Goal: Task Accomplishment & Management: Complete application form

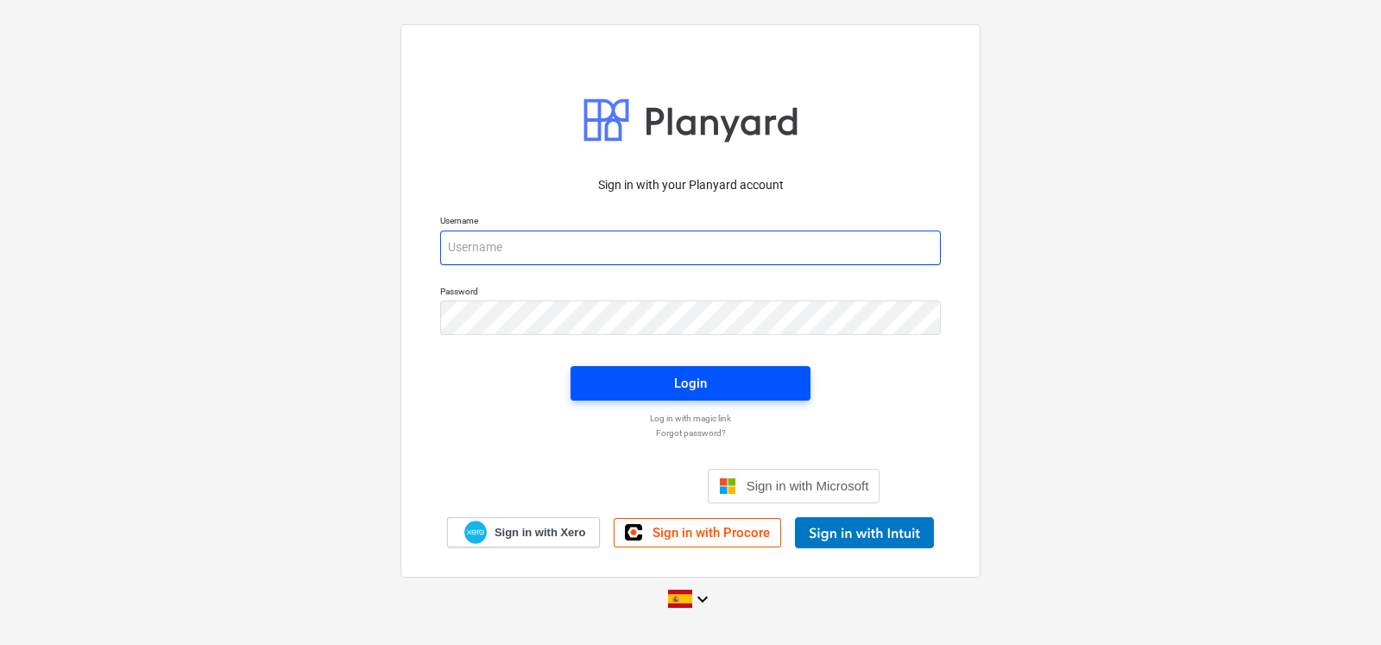
type input "[EMAIL_ADDRESS][DOMAIN_NAME]"
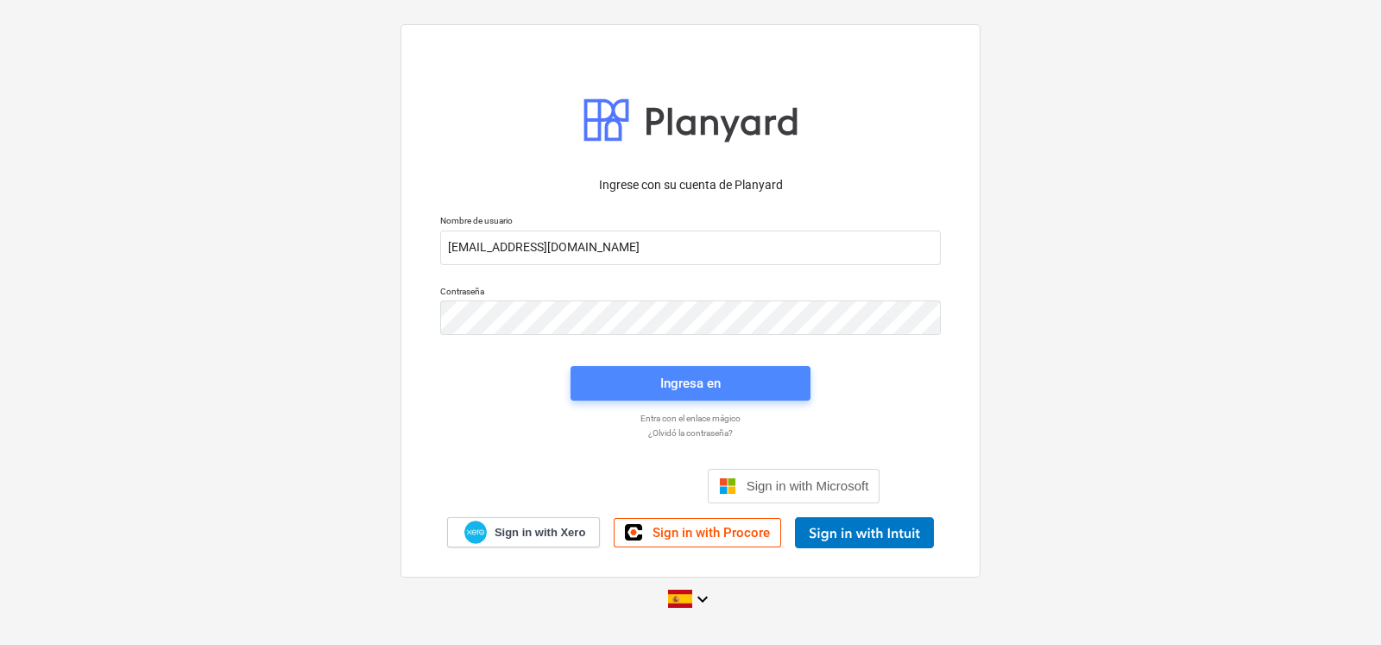
click at [625, 390] on span "Ingresa en" at bounding box center [690, 383] width 198 height 22
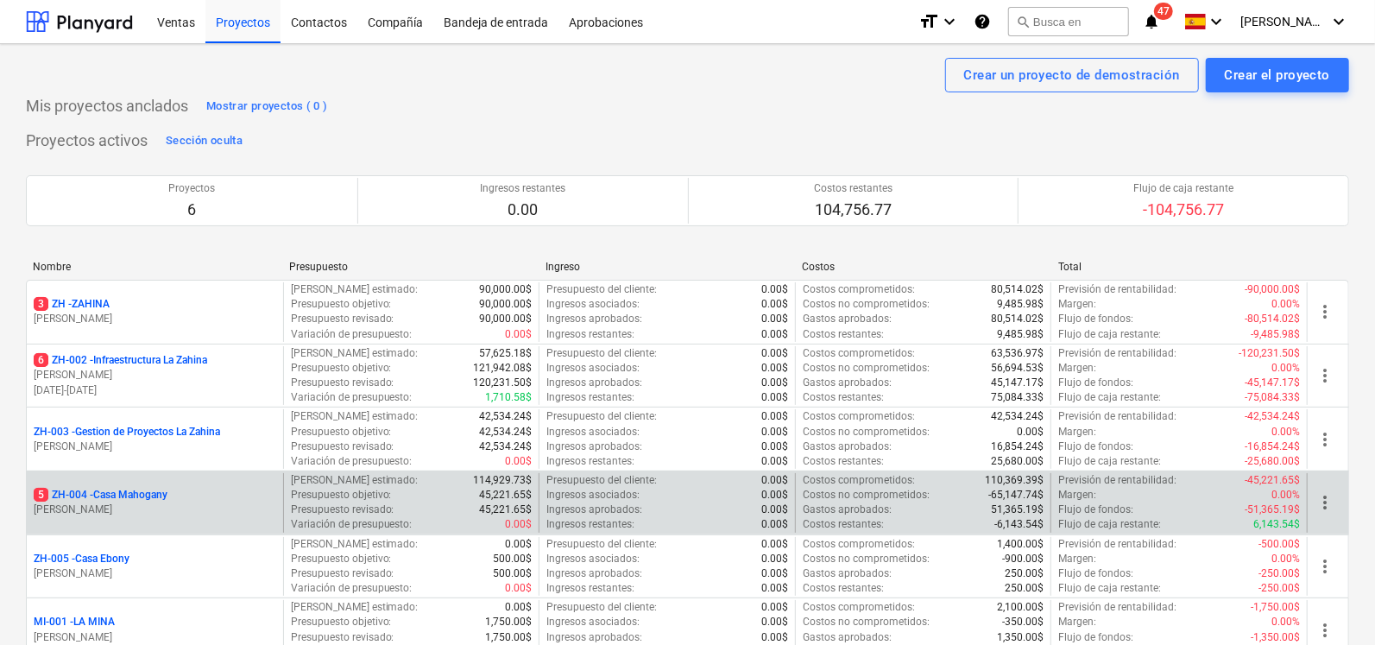
click at [104, 494] on p "5 ZH-004 - Casa Mahogany" at bounding box center [101, 495] width 134 height 15
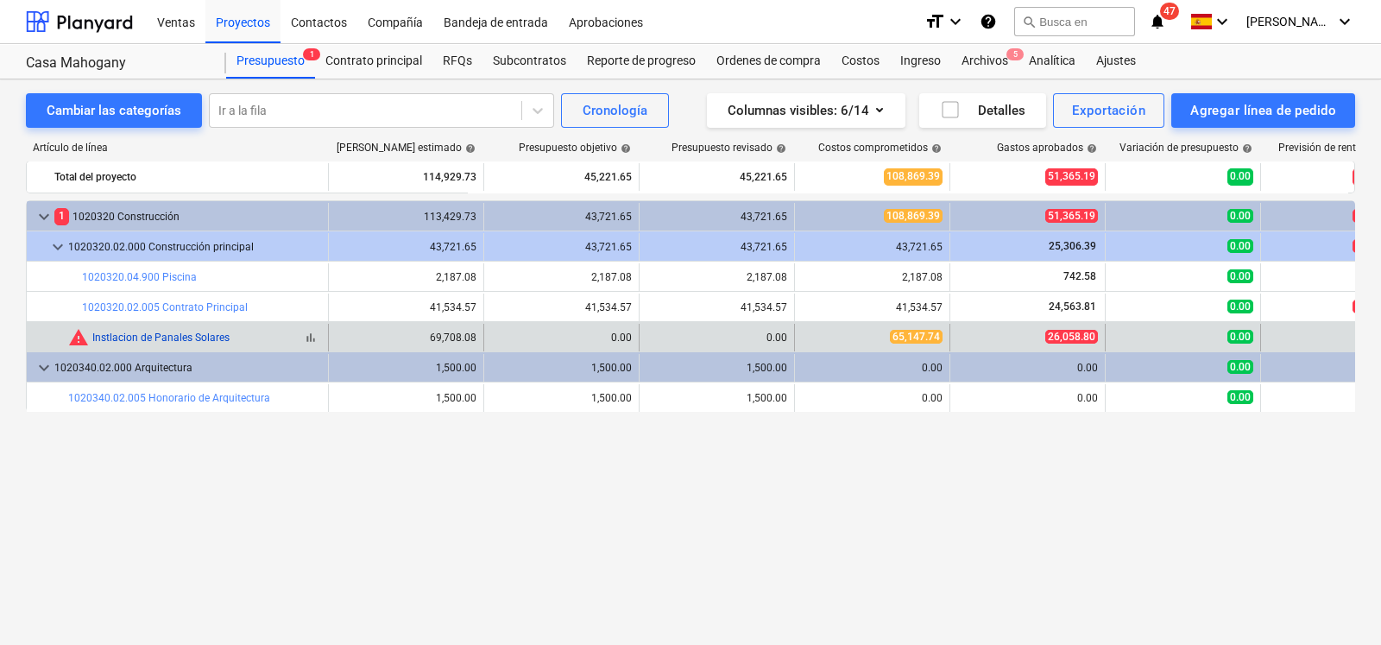
click at [218, 342] on link "Instlacion de Panales Solares" at bounding box center [160, 337] width 137 height 12
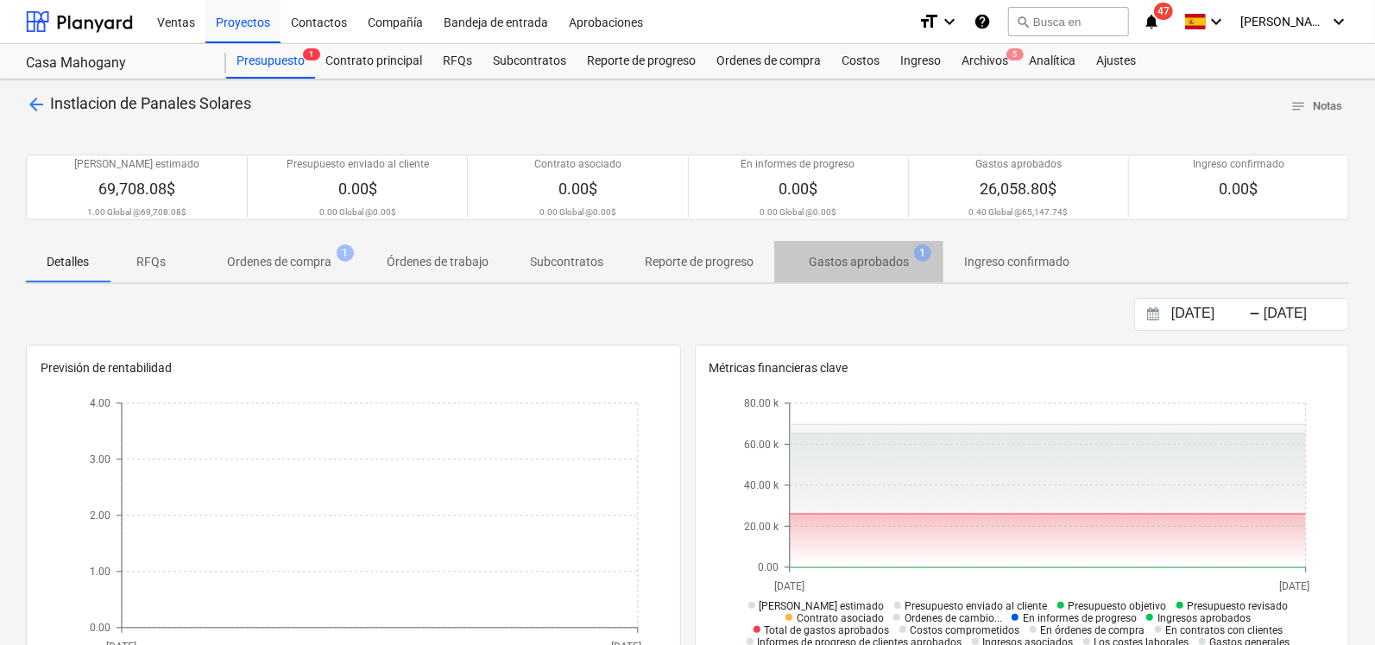
click at [873, 265] on p "Gastos aprobados" at bounding box center [859, 262] width 100 height 18
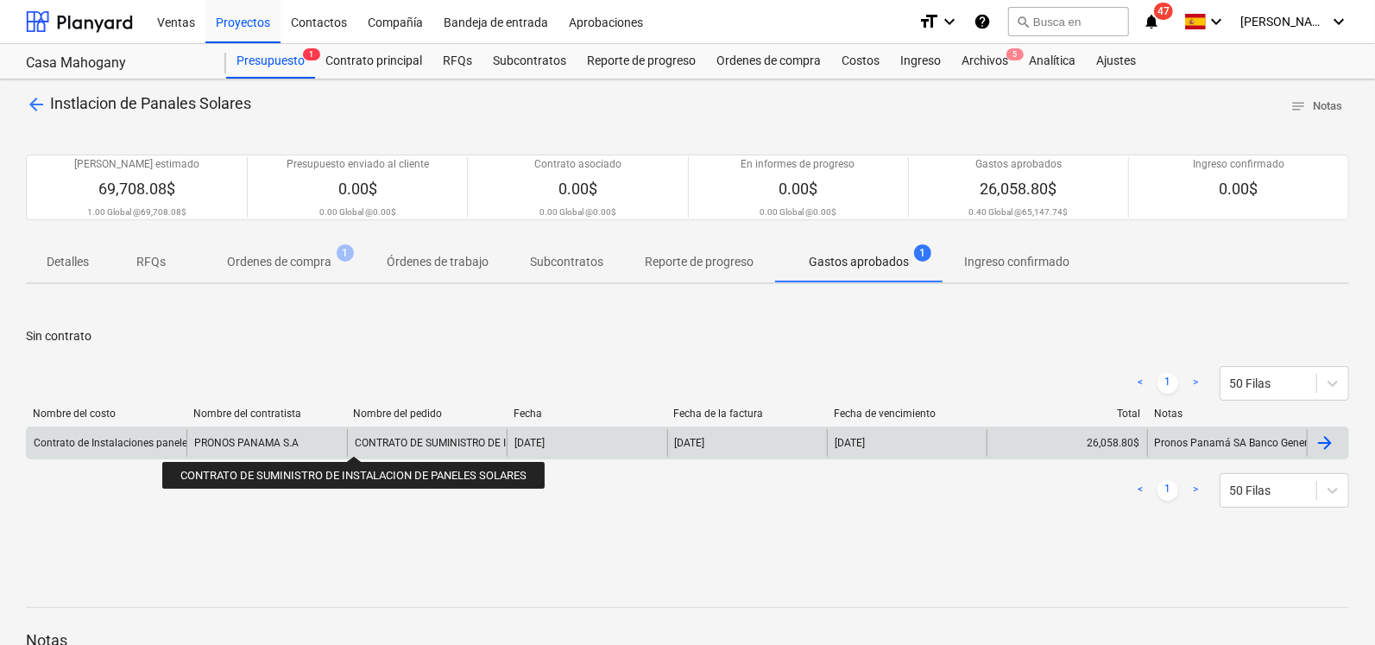
click at [356, 440] on div "CONTRATO DE SUMINISTRO DE INSTALACION DE PANELES SOLARES" at bounding box center [516, 443] width 322 height 12
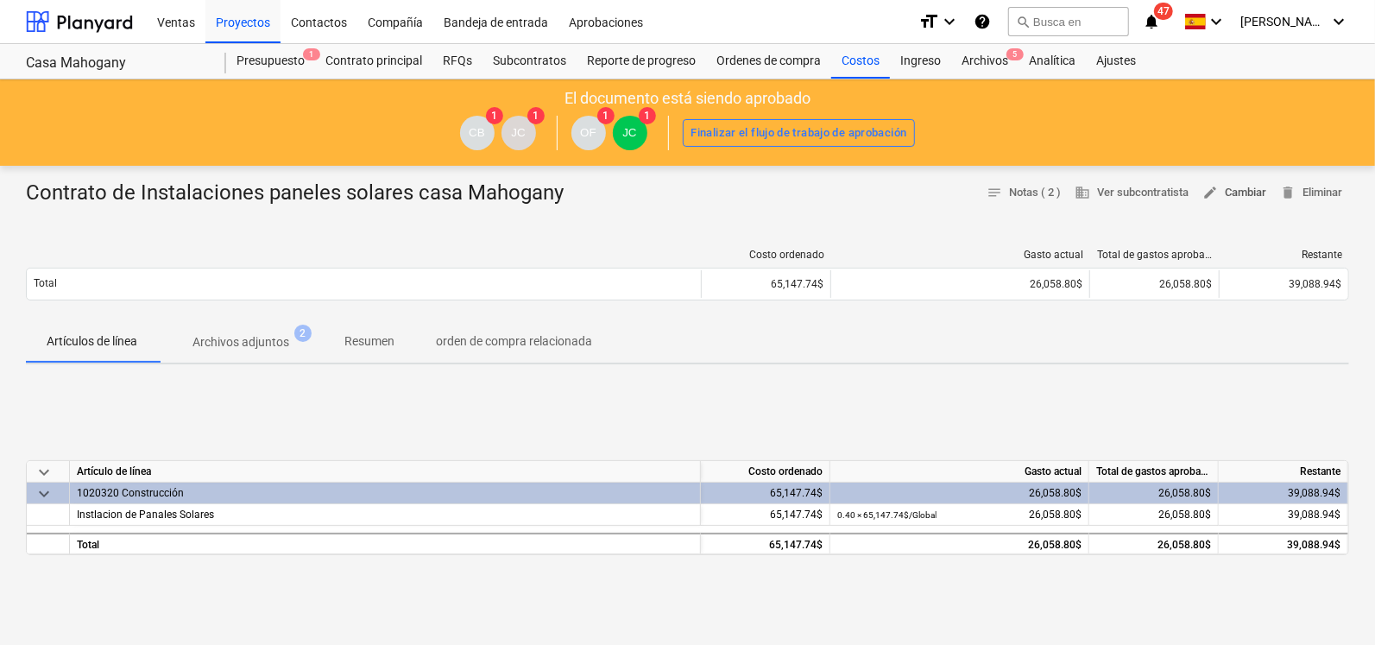
click at [1228, 204] on button "edit Cambiar" at bounding box center [1234, 193] width 78 height 27
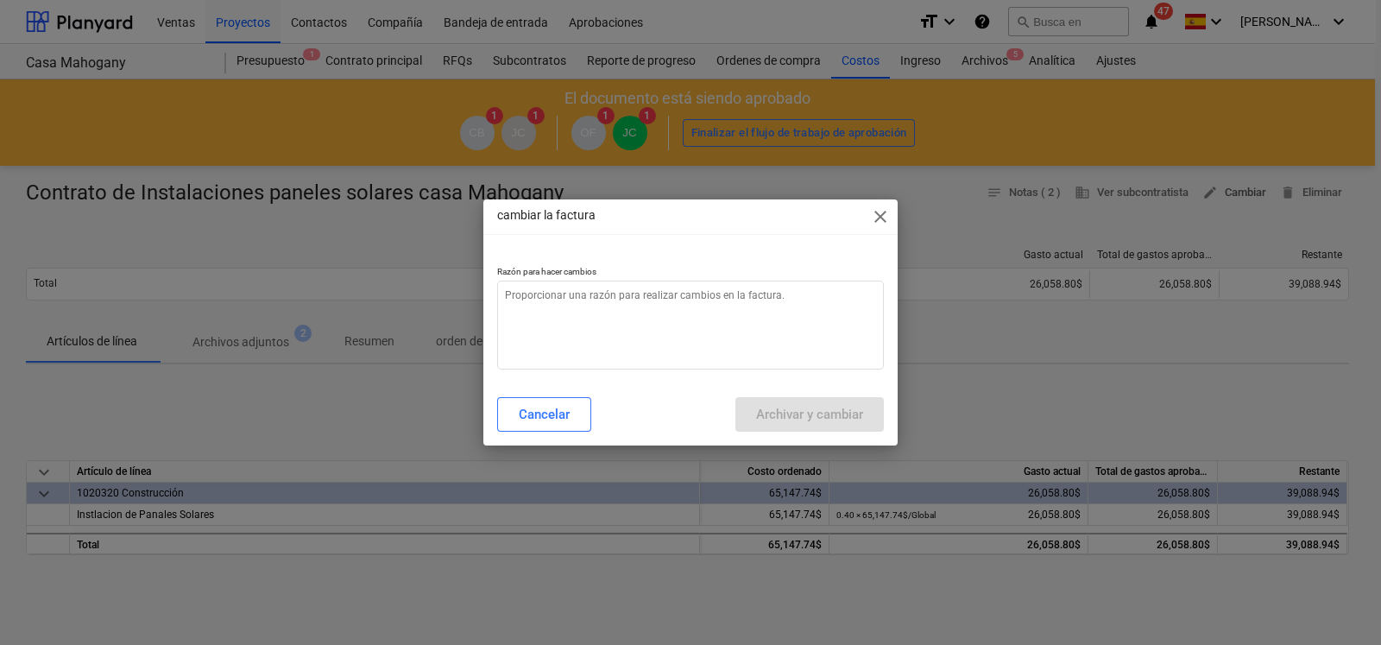
type textarea "x"
click at [633, 312] on textarea at bounding box center [690, 324] width 387 height 89
type textarea "C"
type textarea "x"
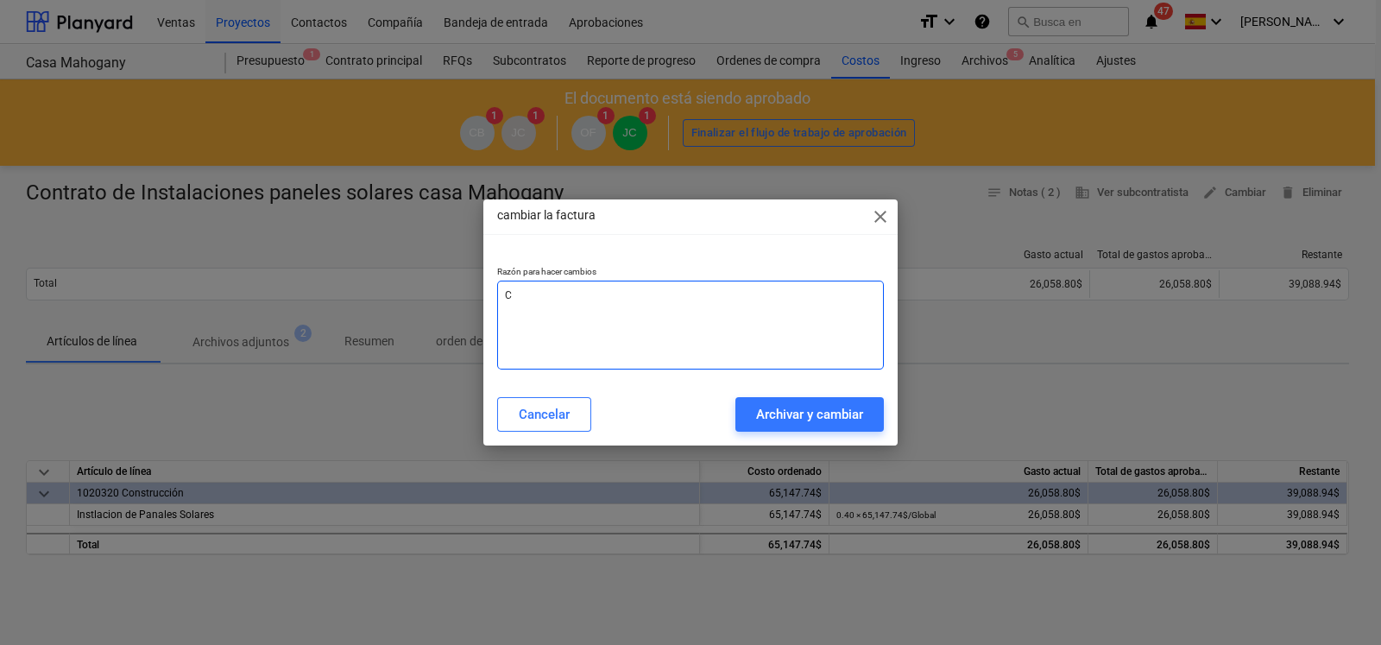
type textarea "Ca"
type textarea "x"
type textarea "Cam"
type textarea "x"
type textarea "Camb"
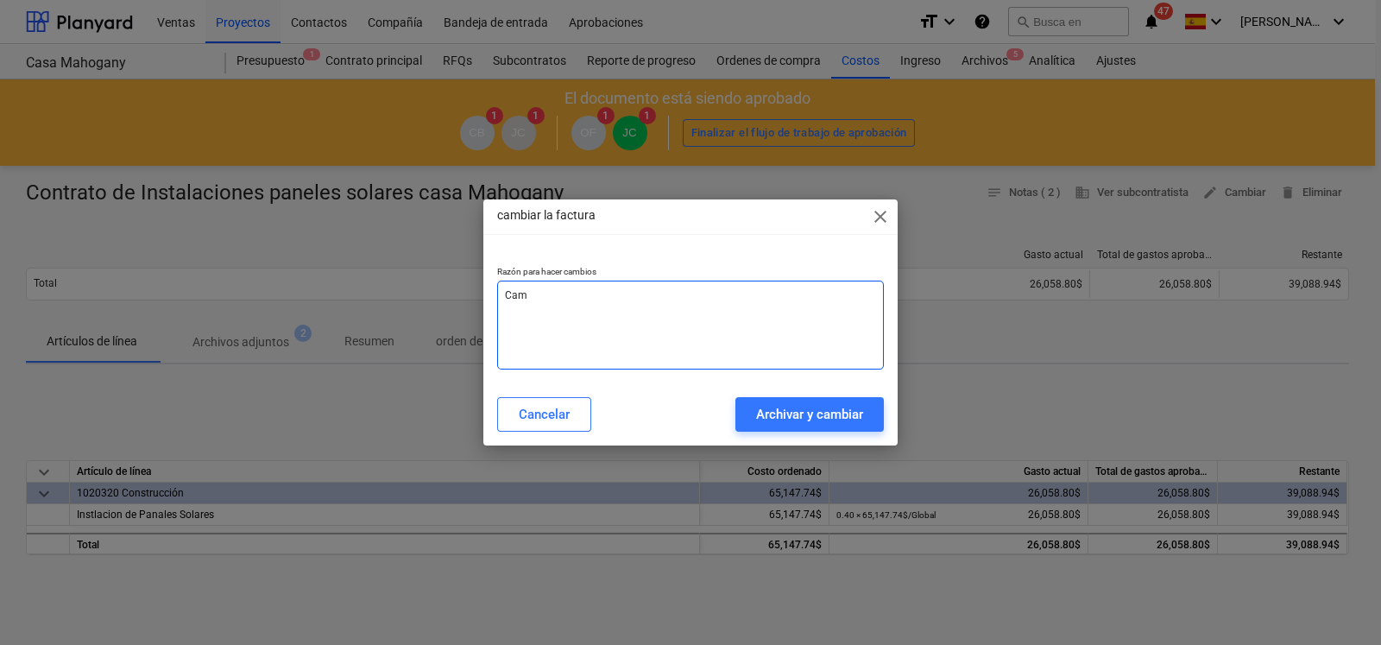
type textarea "x"
type textarea "Cambi"
type textarea "x"
type textarea "[MEDICAL_DATA]"
type textarea "x"
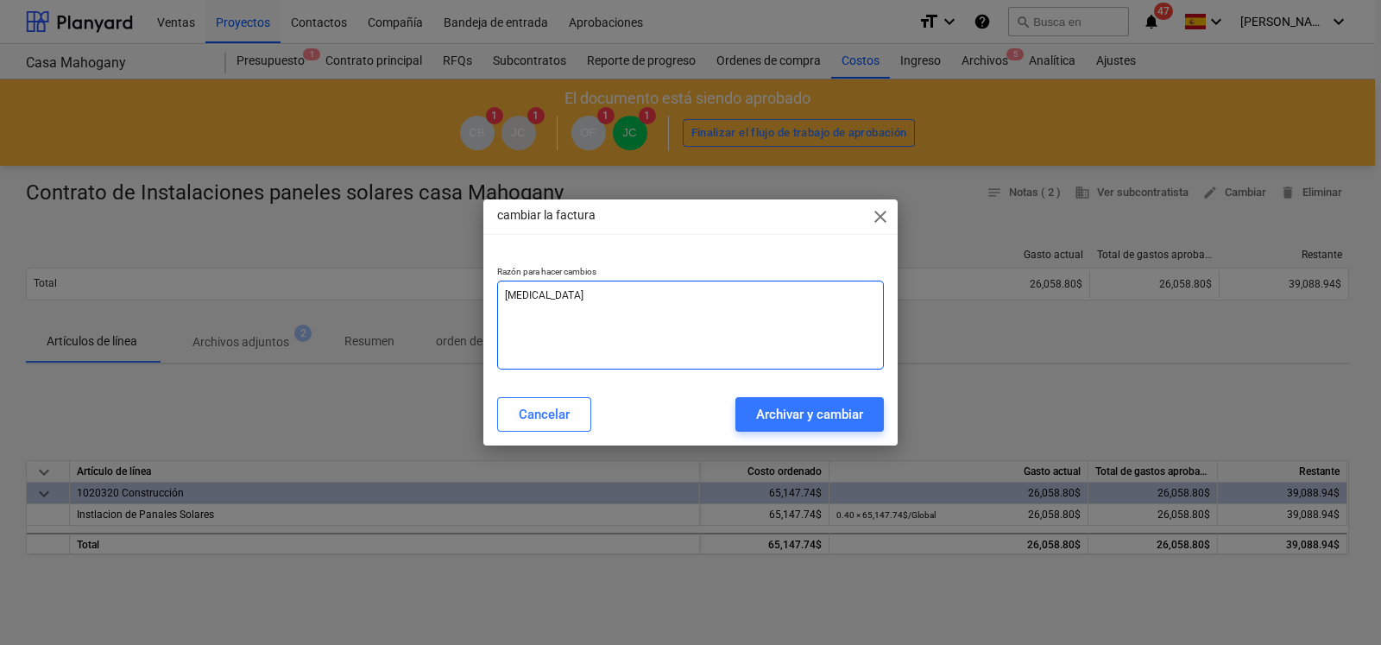
type textarea "Cambiar"
type textarea "x"
type textarea "Cambiar"
type textarea "x"
type textarea "Cambiar M"
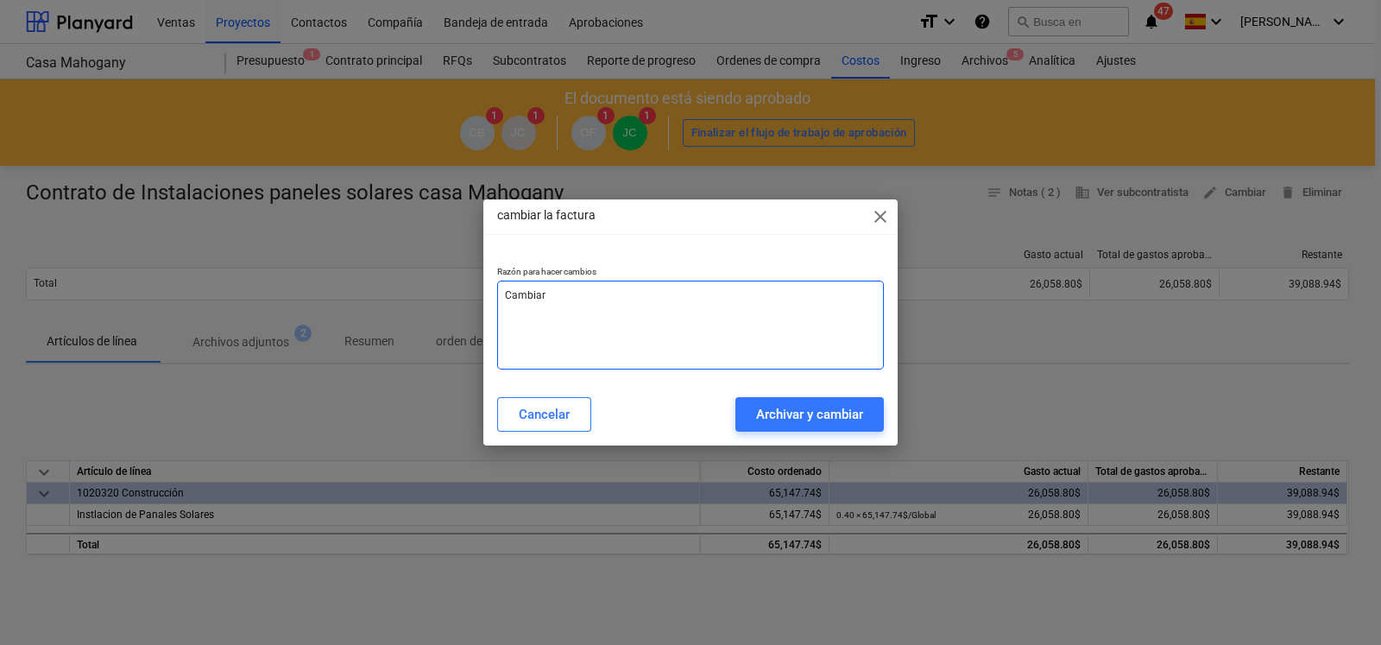
type textarea "x"
type textarea "Cambiar Mo"
type textarea "x"
type textarea "Cambiar Mon"
type textarea "x"
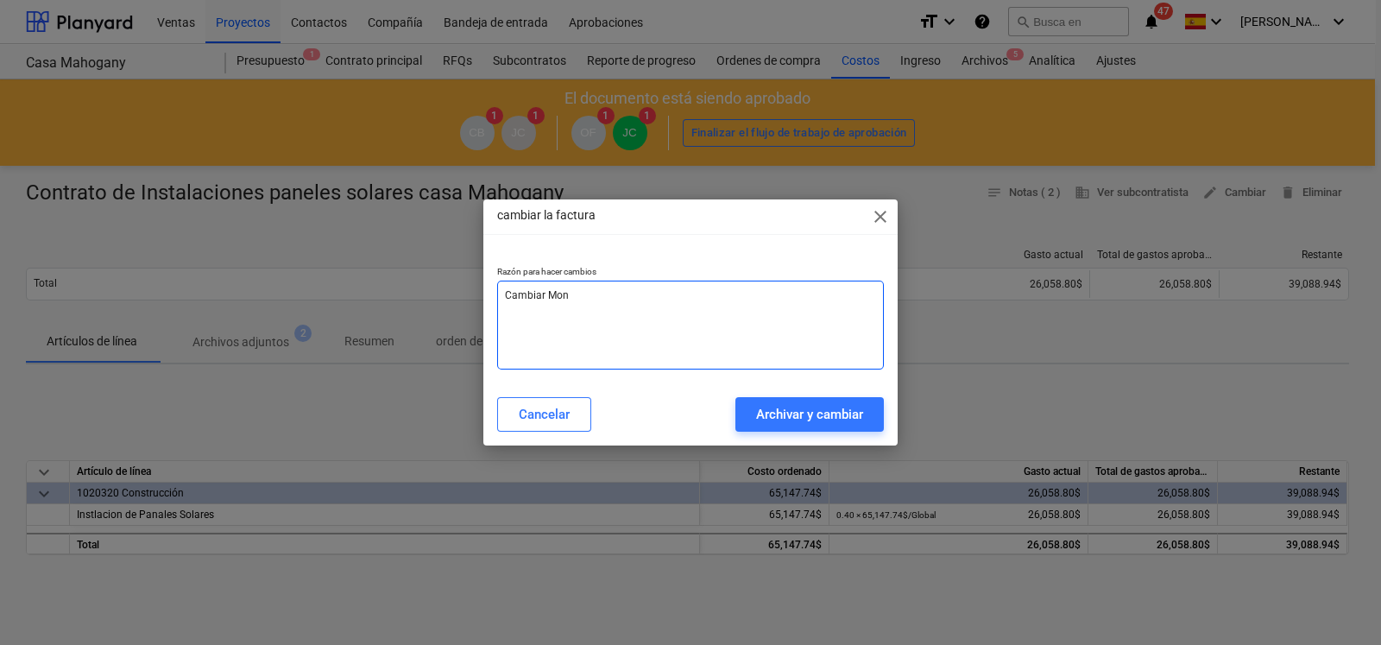
type textarea "Cambiar Mont"
type textarea "x"
type textarea "Cambiar Monto"
type textarea "x"
type textarea "Cambiar Monto"
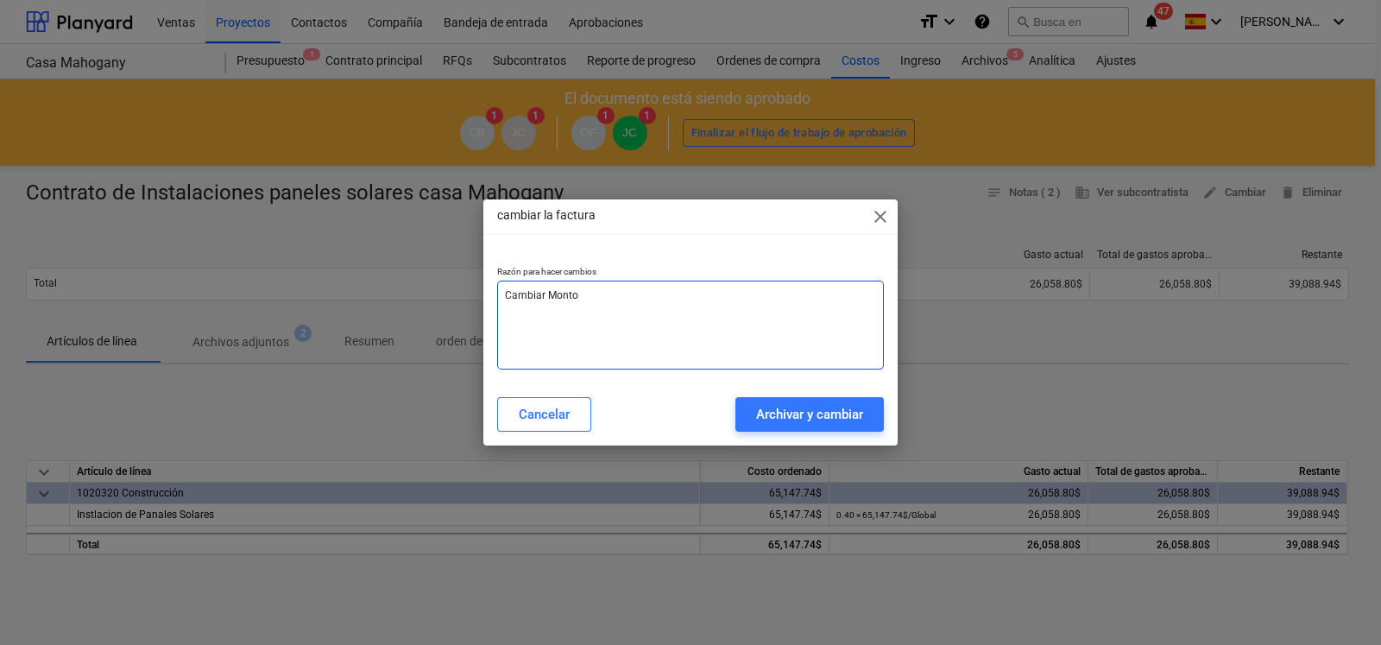
type textarea "x"
type textarea "Cambiar Monto"
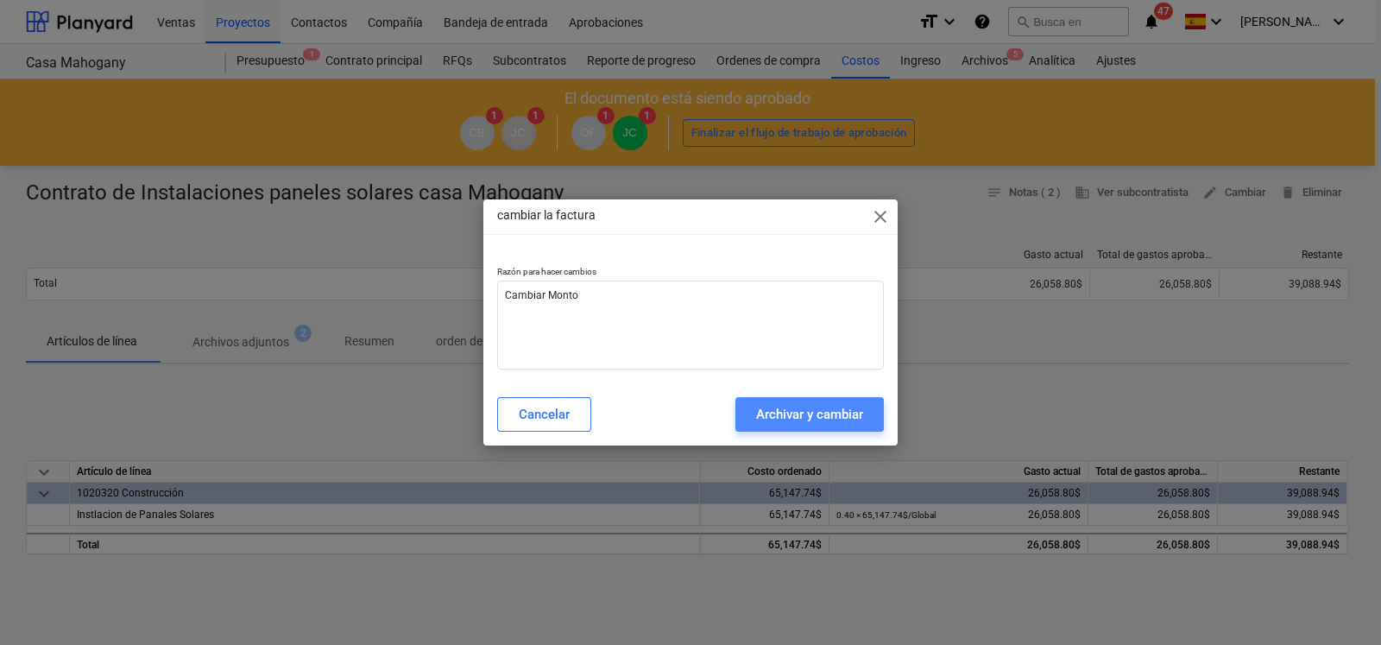
click at [764, 411] on div "Archivar y cambiar" at bounding box center [809, 414] width 107 height 22
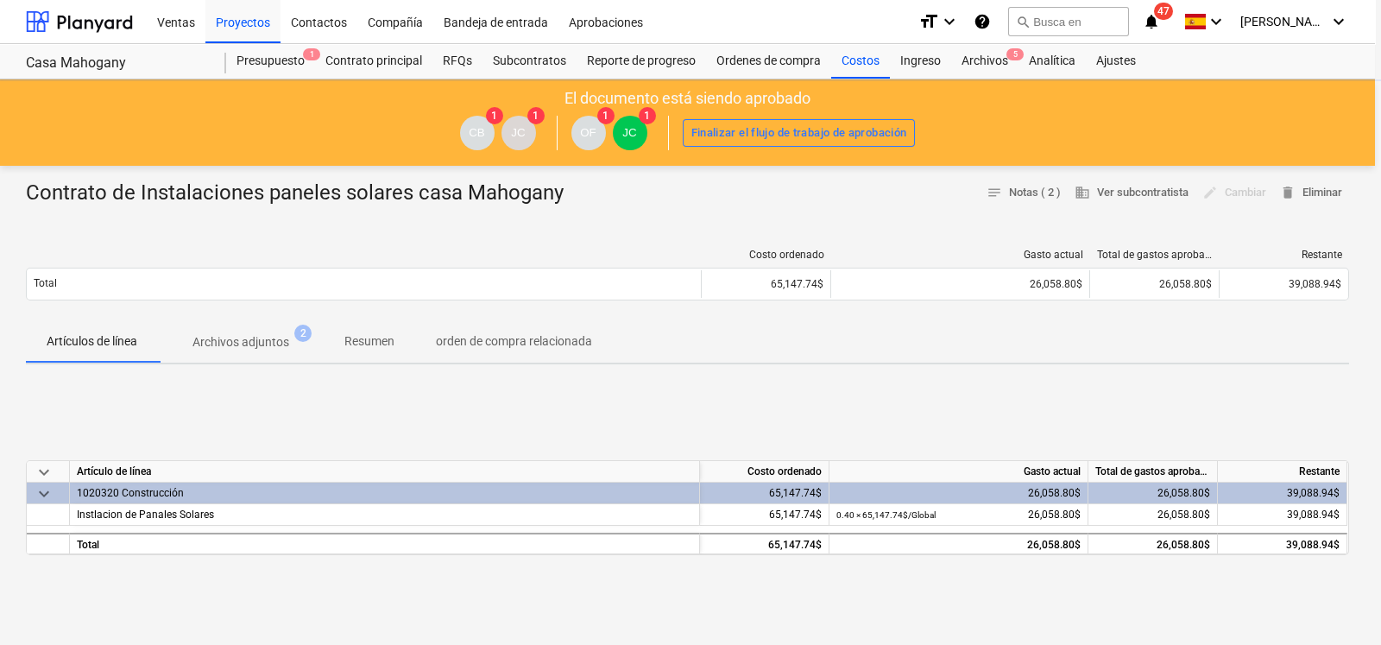
type textarea "x"
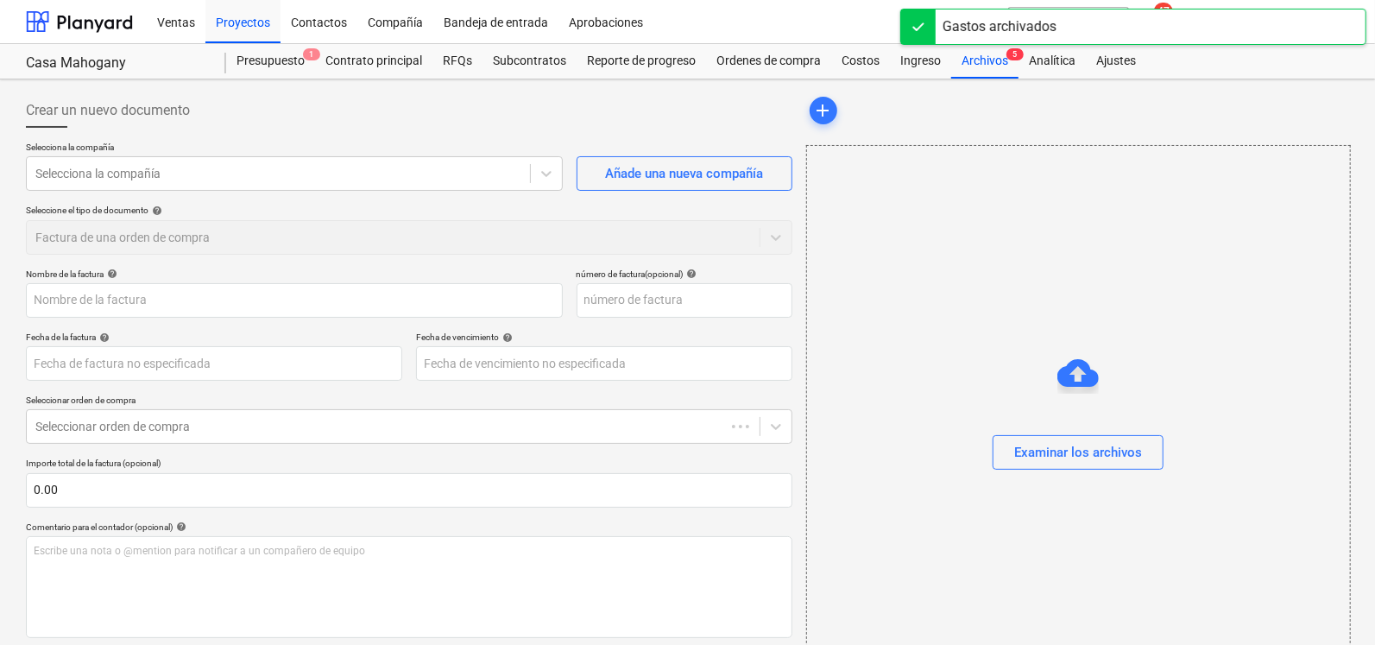
type input "Contrato de Instalaciones paneles solares casa Mahogany"
type input "[DATE]"
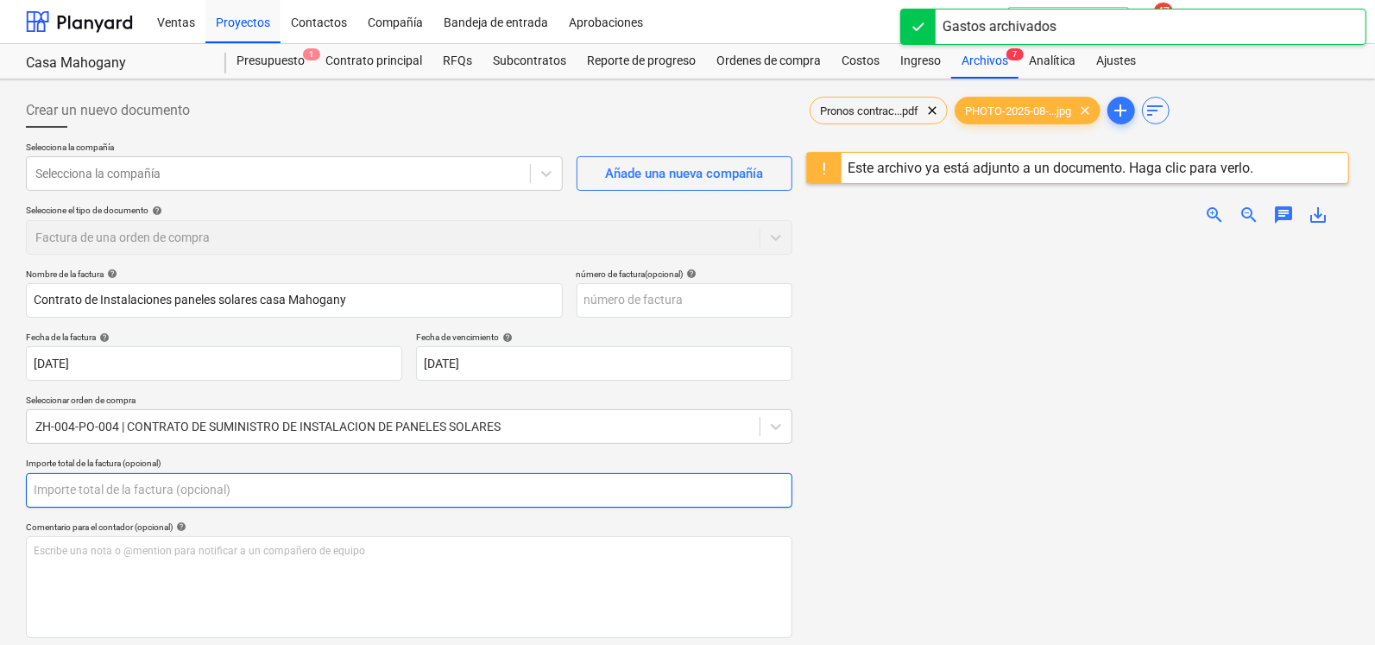
click at [117, 495] on input "text" at bounding box center [409, 490] width 766 height 35
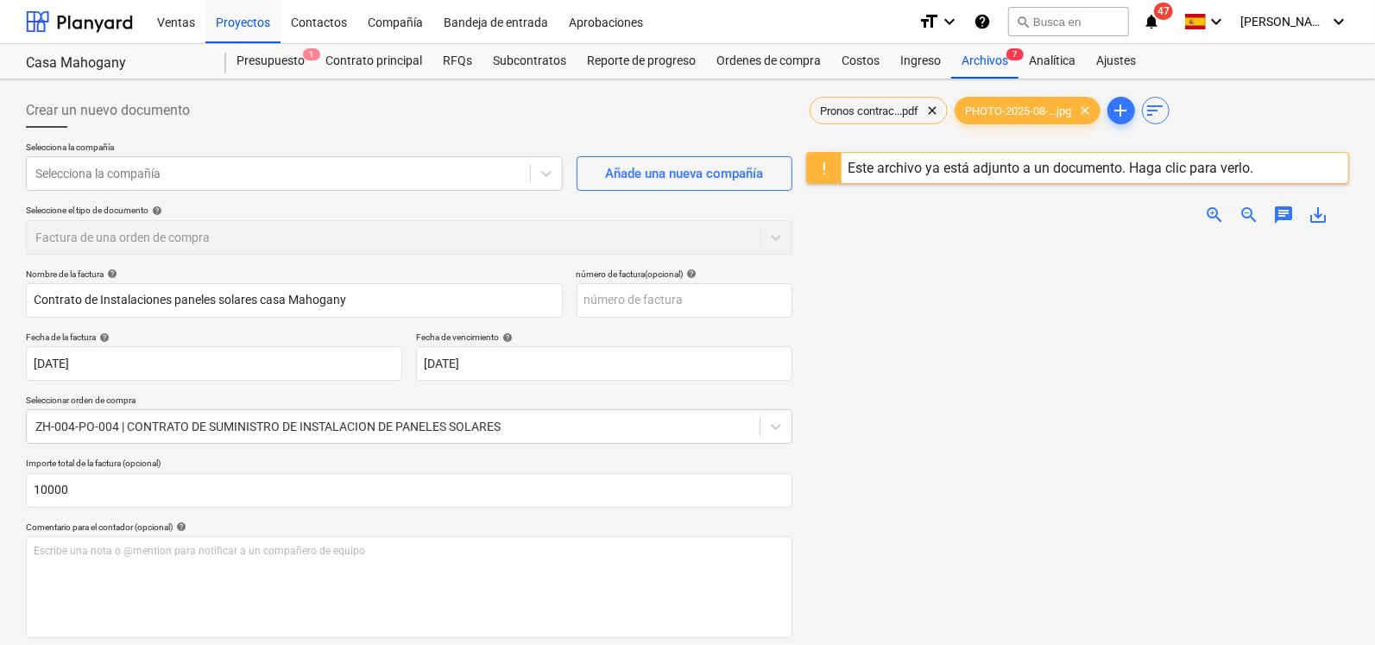
type input "10,000.00"
click at [300, 527] on div "Comentario para el contador (opcional) help" at bounding box center [409, 526] width 766 height 11
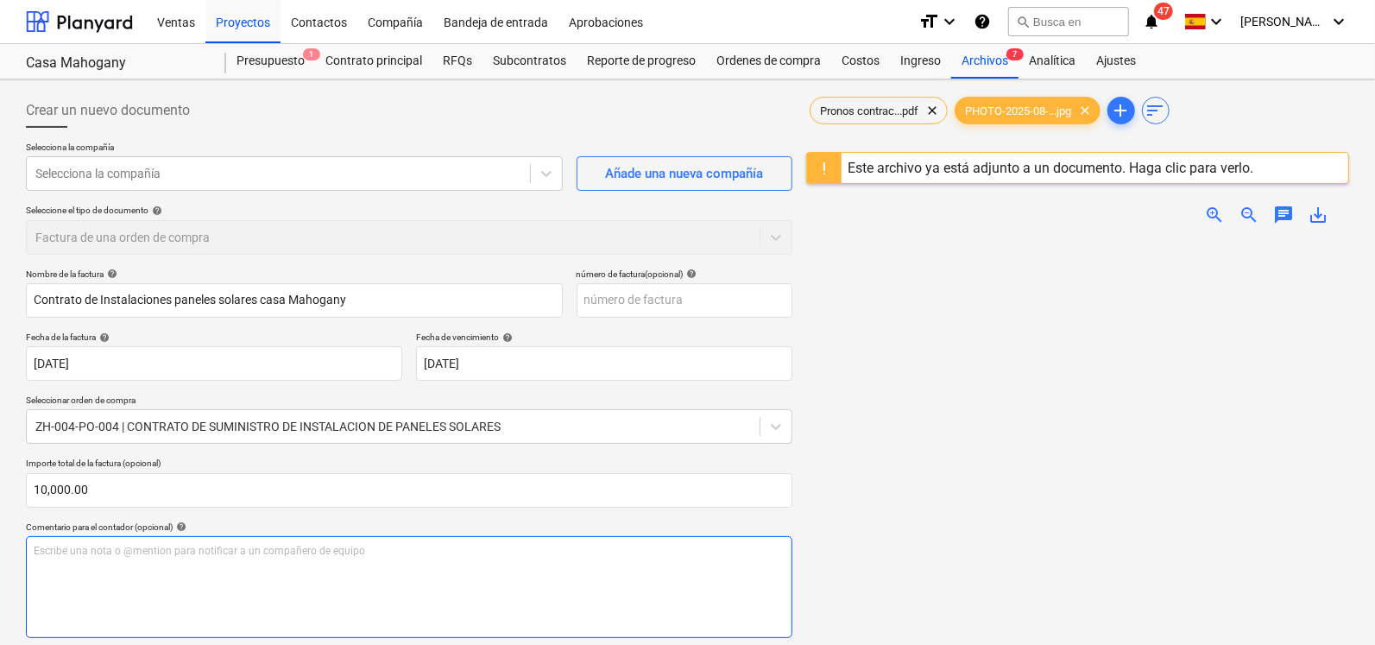
click at [281, 582] on div "Escribe una nota o @mention para notificar a un compañero de equipo ﻿" at bounding box center [409, 587] width 766 height 102
click at [236, 558] on div "Escribe una nota o @mention para notificar a un compañero de equipo ﻿" at bounding box center [409, 587] width 766 height 102
drag, startPoint x: 236, startPoint y: 558, endPoint x: 169, endPoint y: 595, distance: 76.1
click at [169, 595] on div "Escribe una nota o @mention para notificar a un compañero de equipo ﻿" at bounding box center [409, 587] width 766 height 102
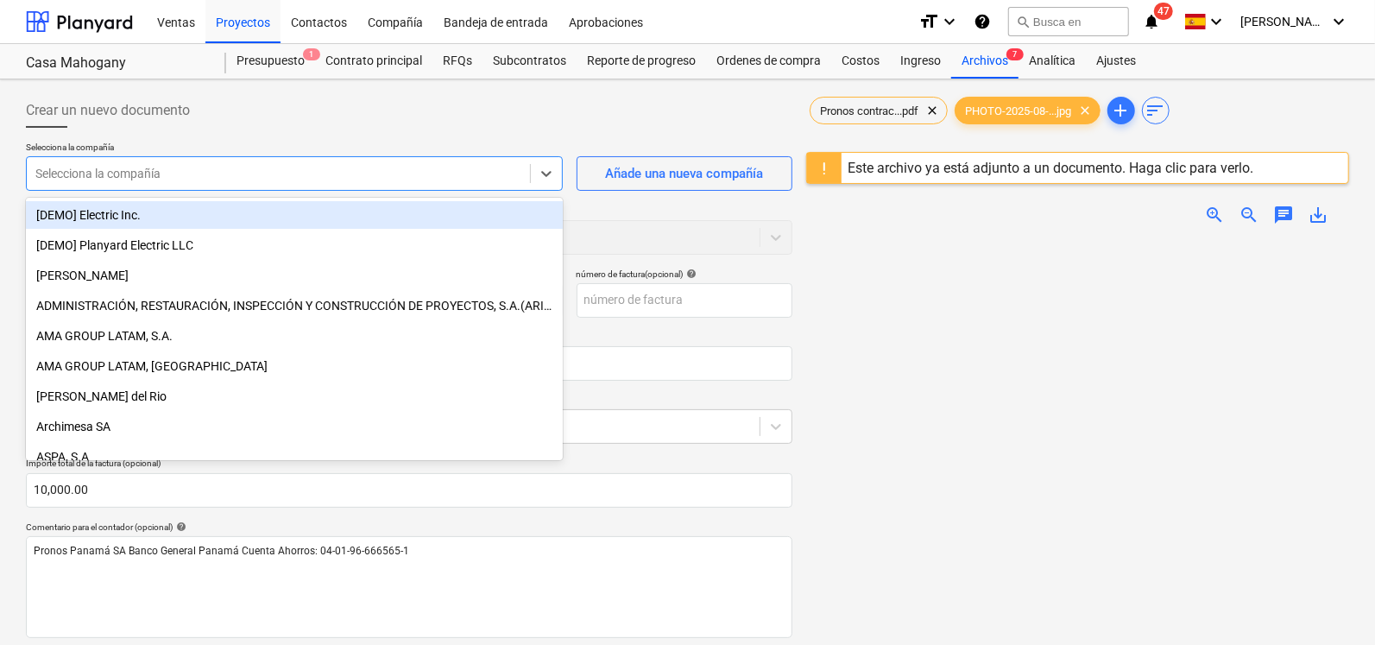
click at [75, 176] on div at bounding box center [278, 173] width 486 height 17
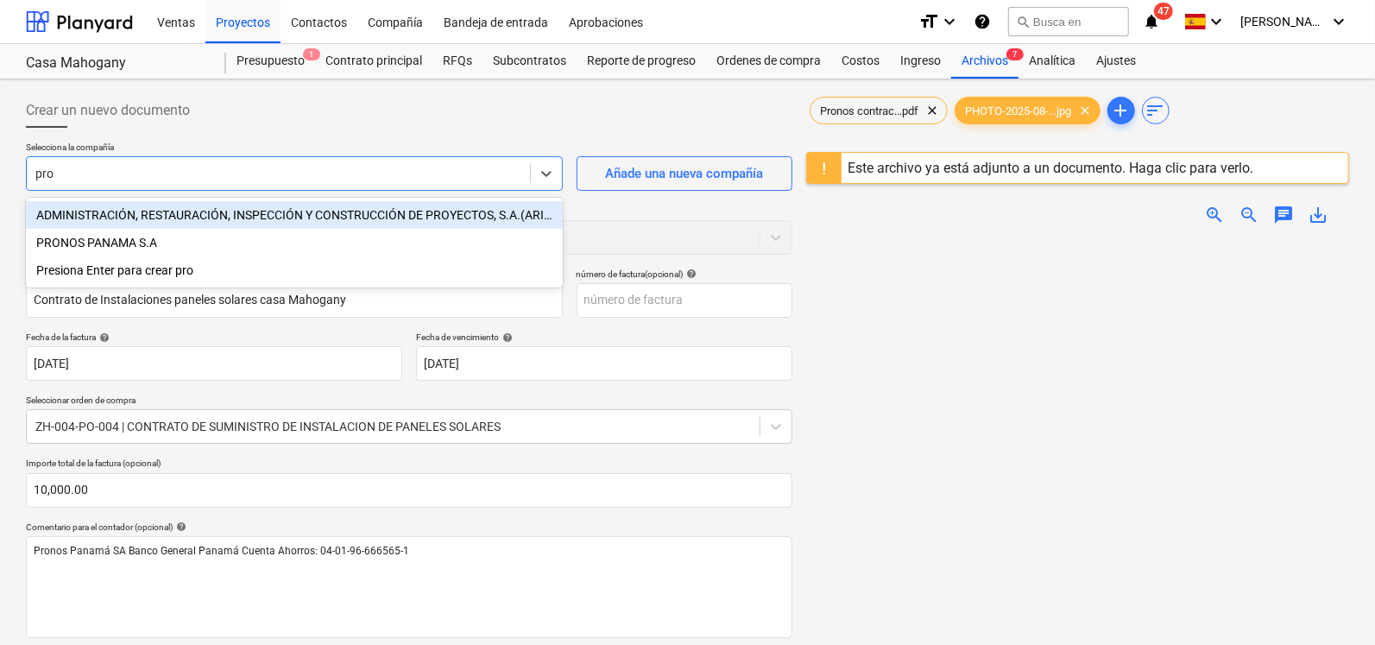
type input "pron"
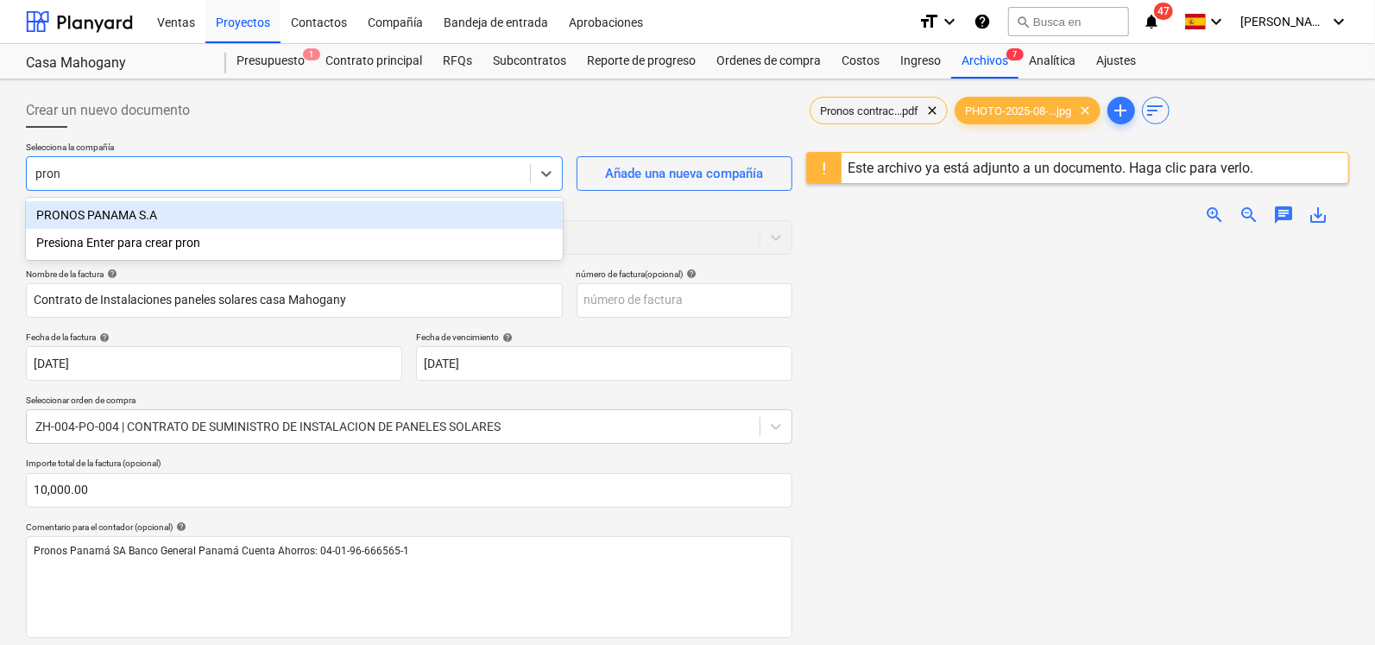
click at [99, 226] on div "PRONOS PANAMA S.A" at bounding box center [294, 215] width 537 height 28
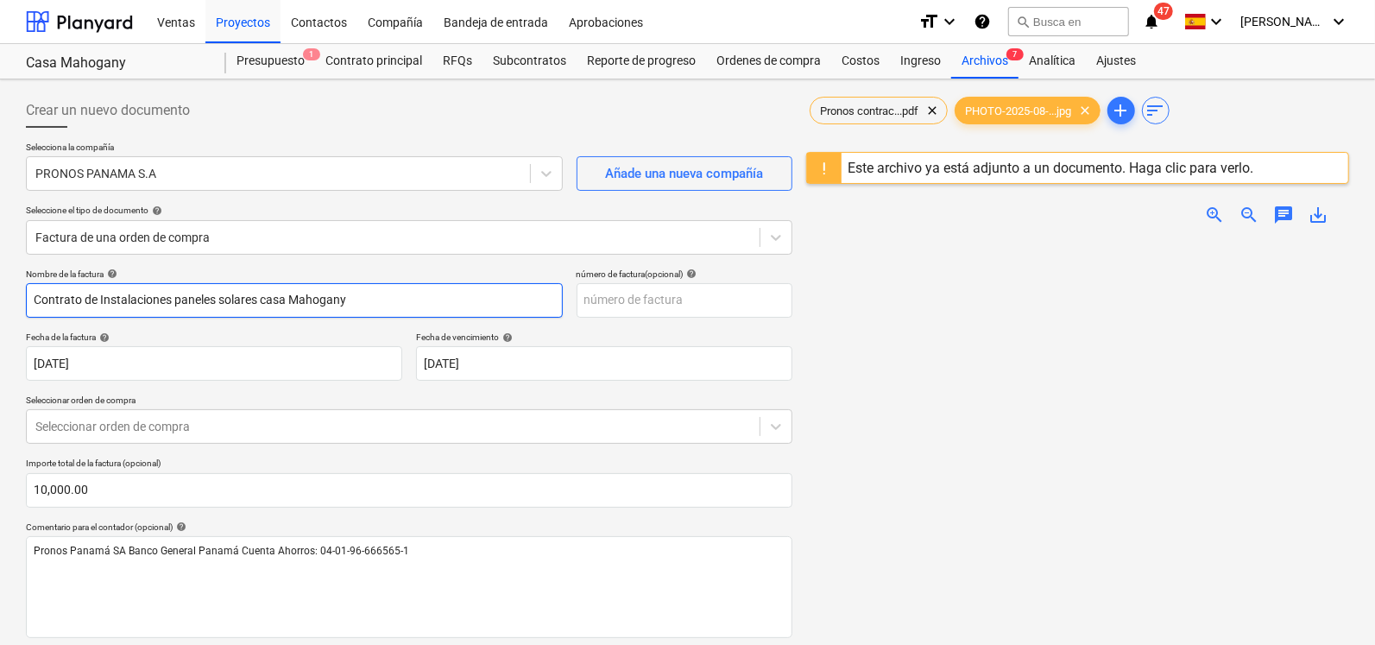
click at [408, 299] on input "Contrato de Instalaciones paneles solares casa Mahogany" at bounding box center [294, 300] width 537 height 35
drag, startPoint x: 407, startPoint y: 299, endPoint x: 0, endPoint y: 268, distance: 408.6
click at [0, 268] on div "Crear un nuevo documento Selecciona la compañía PRONOS PANAMA S.A Añade una nue…" at bounding box center [687, 464] width 1375 height 770
type input "Abono a Primera Factura de Paneles Solares para Casa Mahogany"
click at [920, 477] on div at bounding box center [1077, 537] width 543 height 596
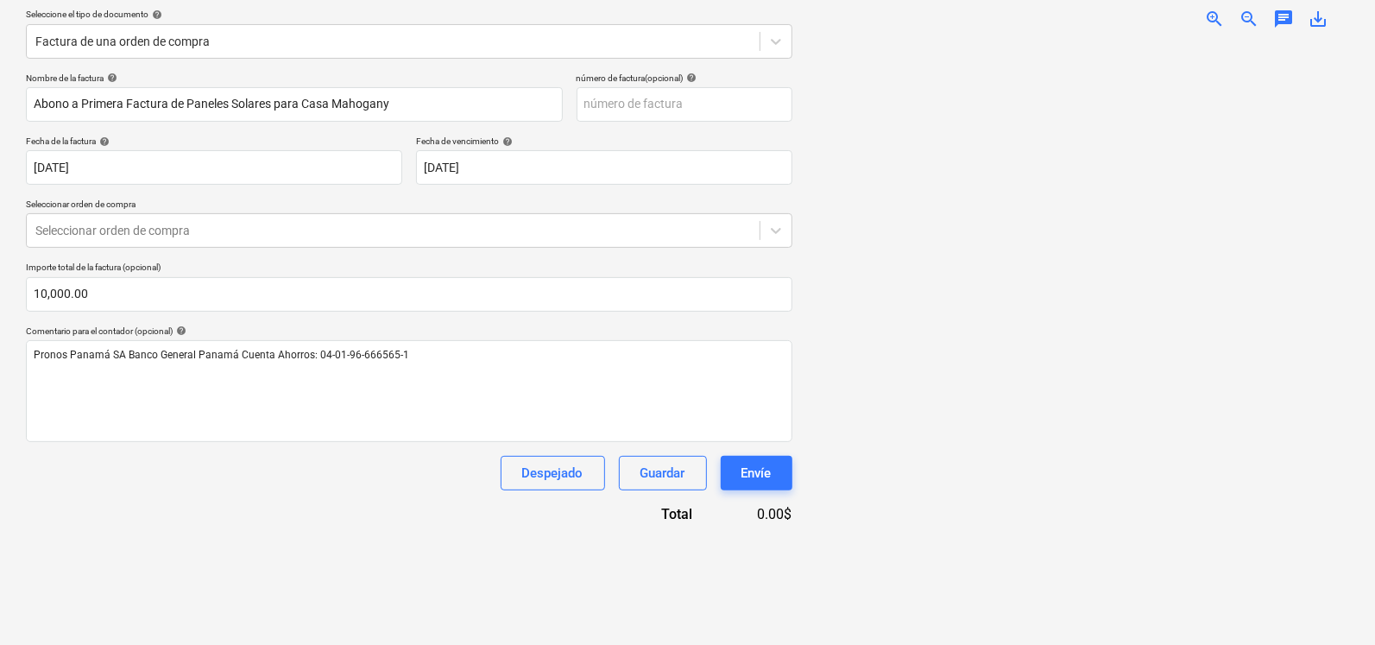
scroll to position [204, 0]
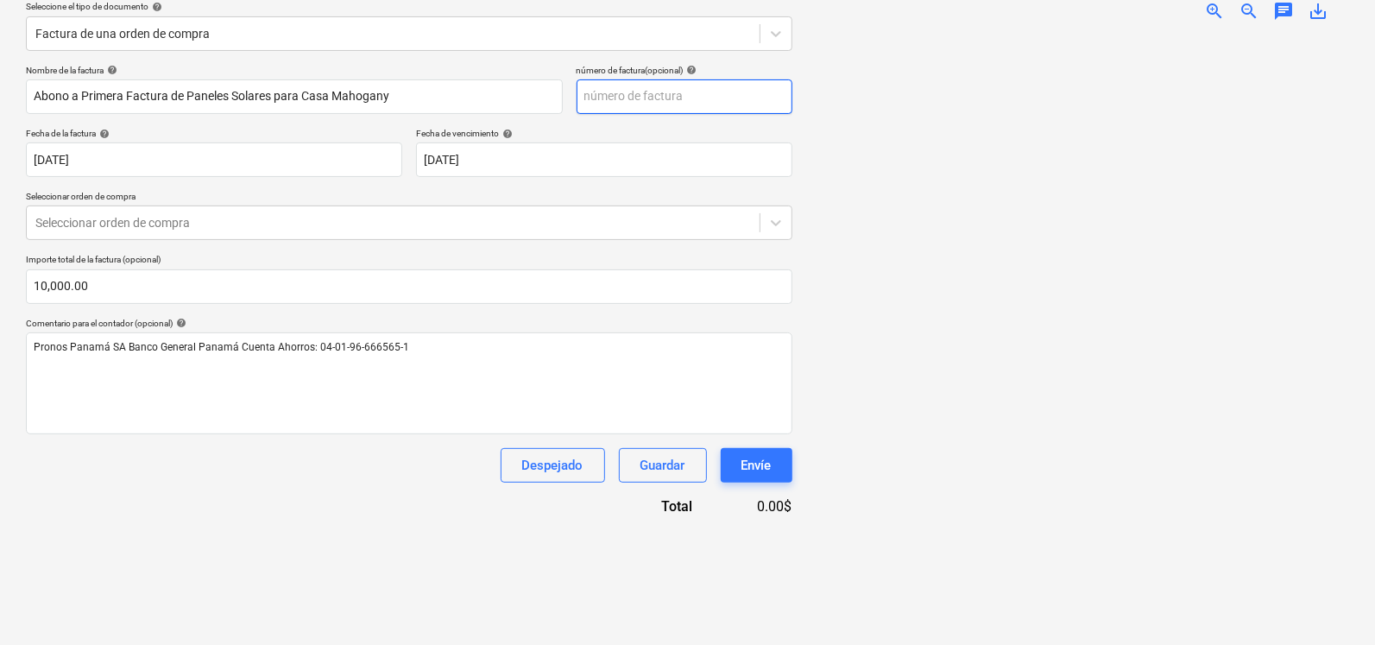
click at [648, 101] on input "text" at bounding box center [685, 96] width 216 height 35
click at [1097, 35] on img at bounding box center [1078, 35] width 272 height 0
click at [1083, 35] on img at bounding box center [1078, 35] width 272 height 0
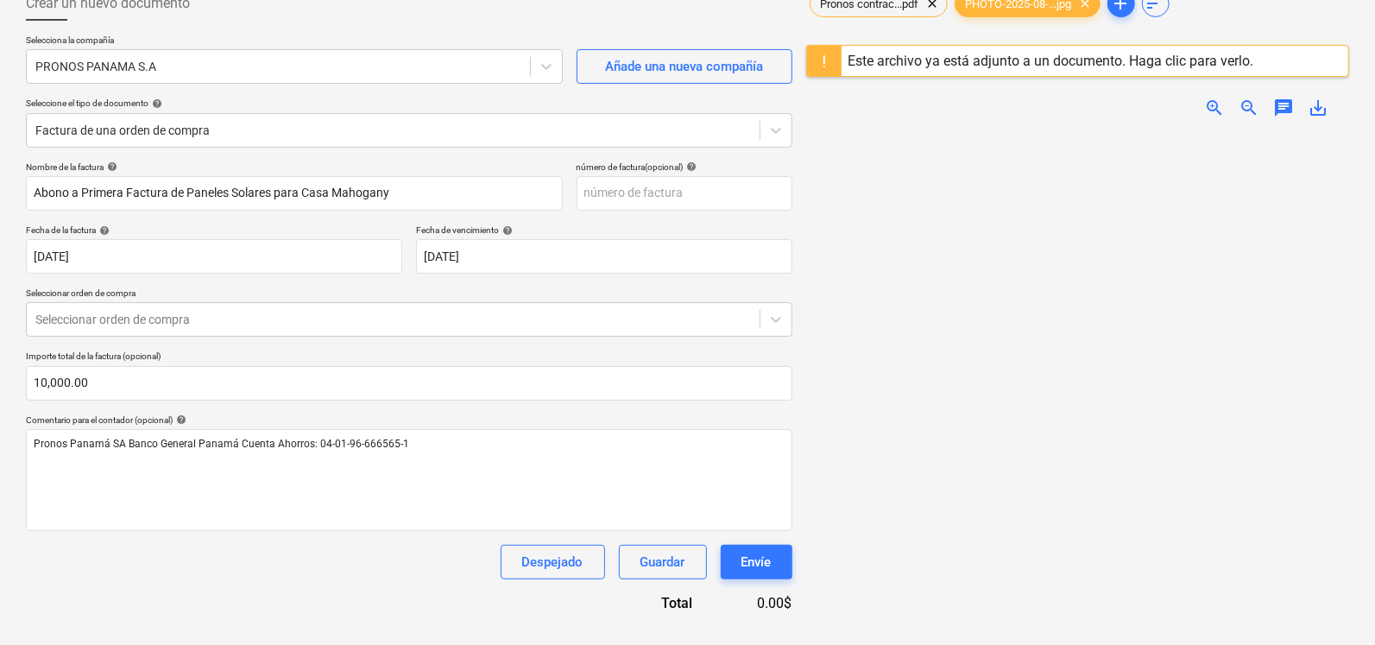
click at [1222, 105] on span "zoom_in" at bounding box center [1214, 108] width 21 height 21
click at [1218, 105] on span "zoom_in" at bounding box center [1214, 108] width 21 height 21
click at [668, 199] on input "text" at bounding box center [685, 193] width 216 height 35
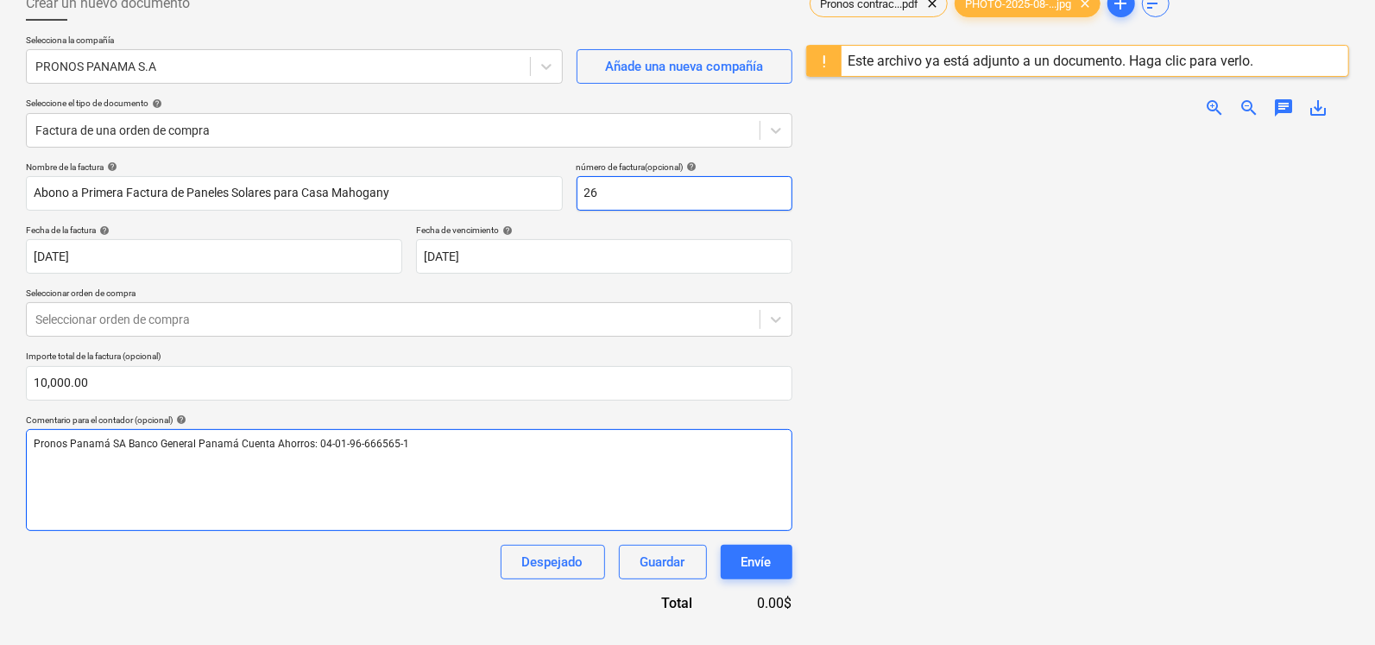
type input "26"
click at [600, 464] on div "Pronos Panamá SA Banco General Panamá Cuenta Ahorros: 04-01-96-666565-1" at bounding box center [409, 480] width 766 height 102
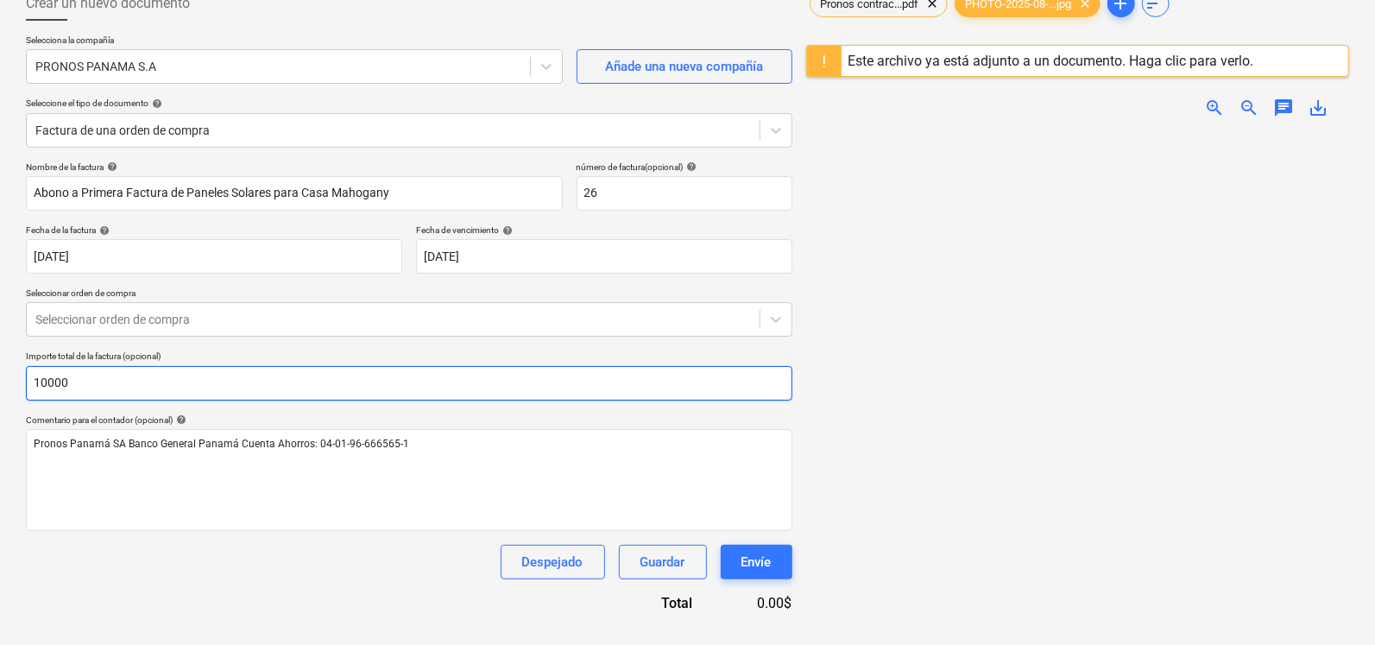
click at [108, 381] on input "10000" at bounding box center [409, 383] width 766 height 35
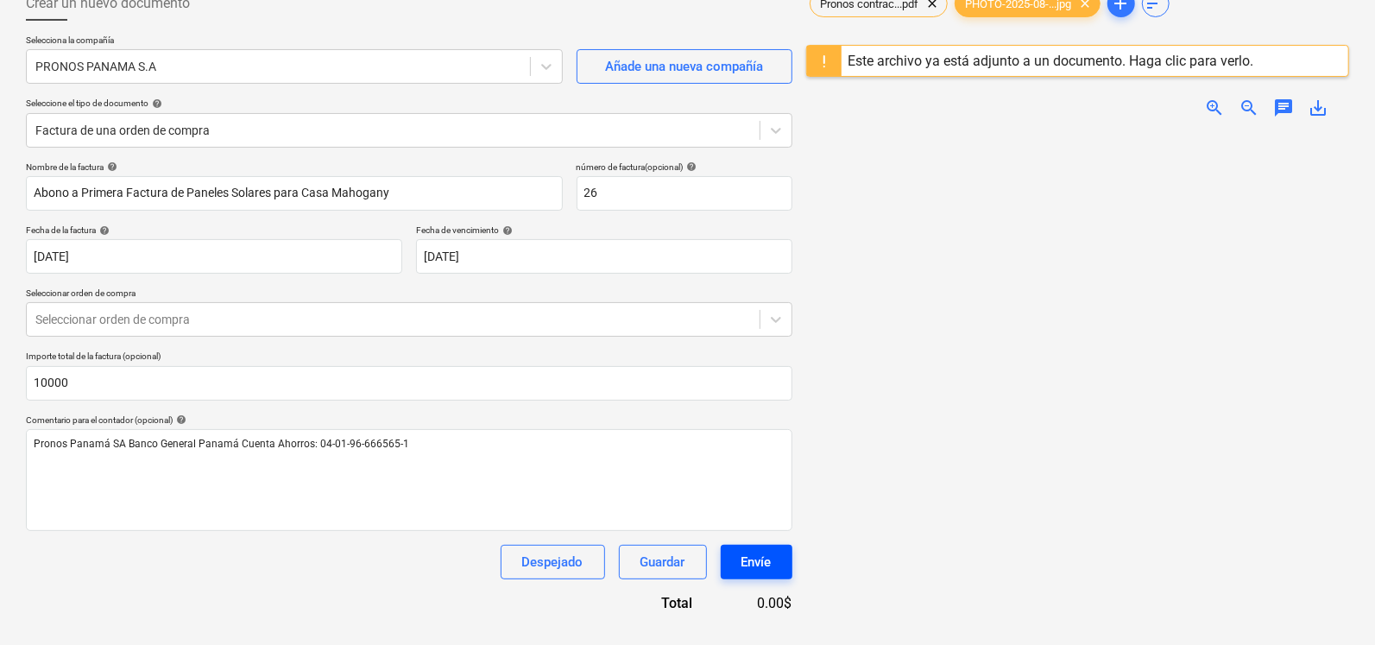
type input "10,000.00"
click at [737, 564] on button "Envíe" at bounding box center [757, 562] width 72 height 35
click at [185, 311] on div at bounding box center [392, 319] width 715 height 17
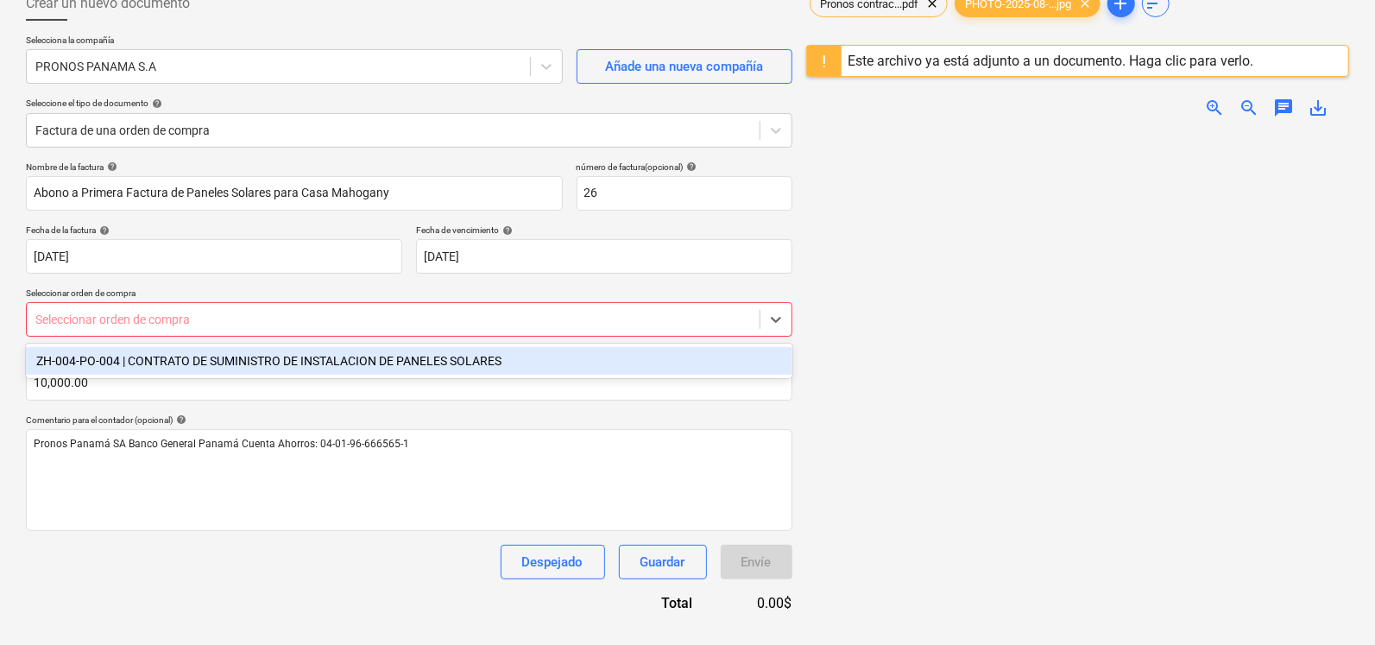
click at [185, 365] on div "ZH-004-PO-004 | CONTRATO DE SUMINISTRO DE INSTALACION DE PANELES SOLARES" at bounding box center [409, 361] width 766 height 28
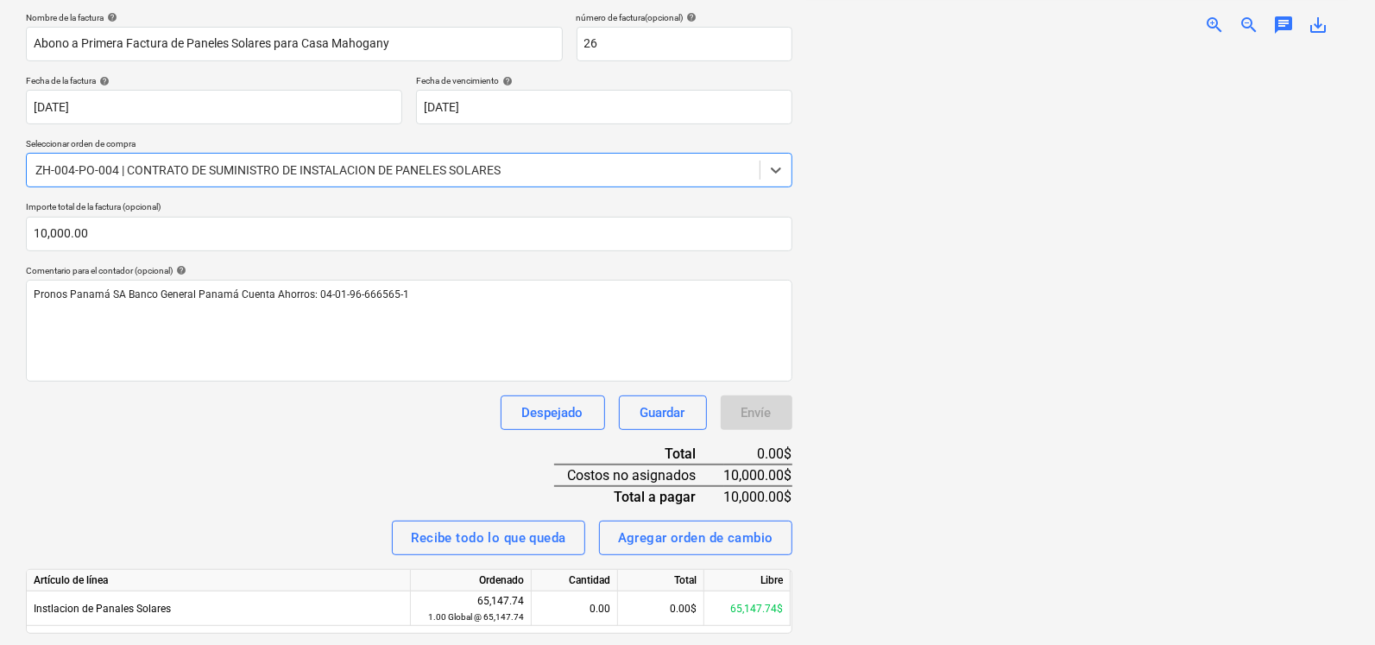
scroll to position [306, 0]
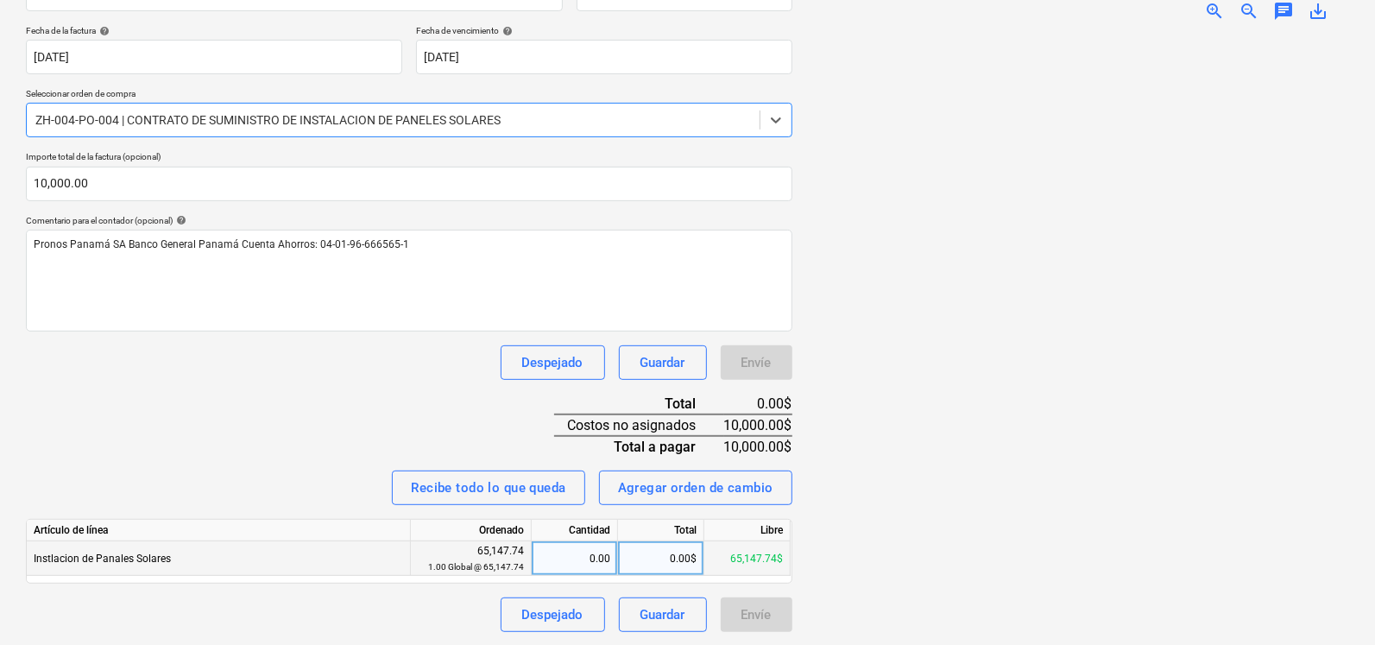
click at [568, 557] on div "0.00" at bounding box center [575, 558] width 72 height 35
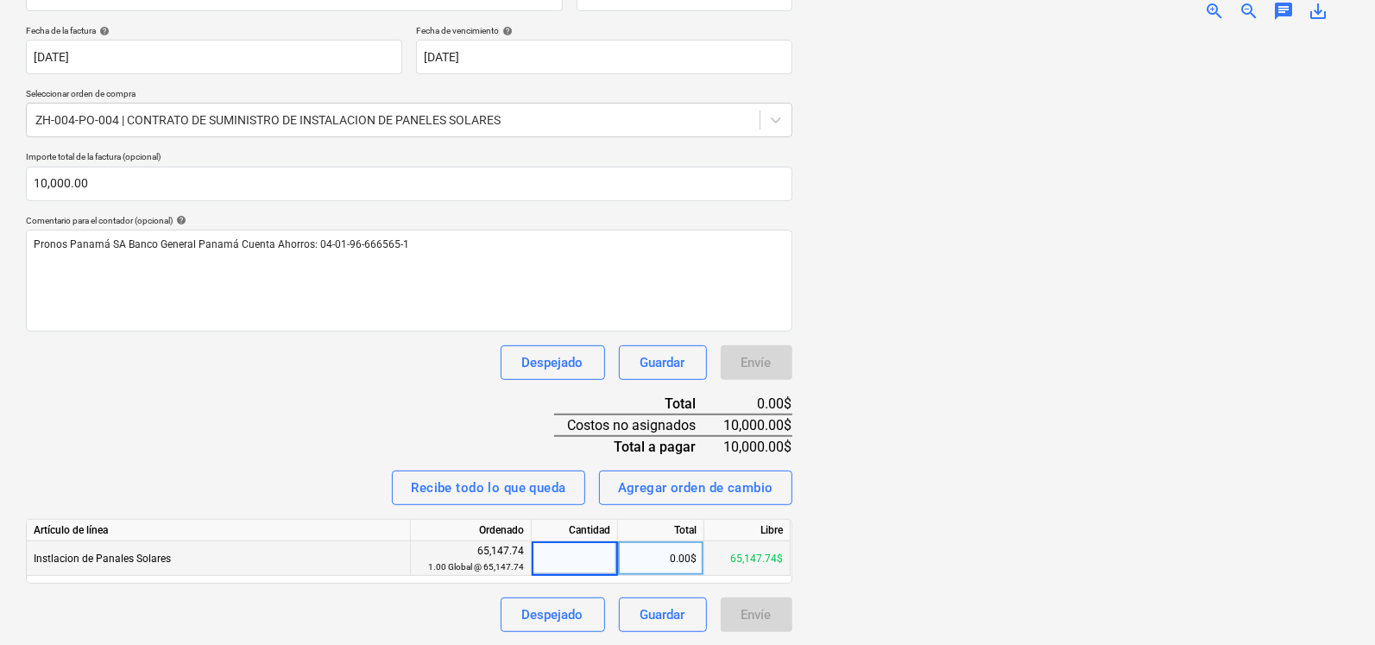
type input "1"
click at [679, 559] on div "0.00$" at bounding box center [661, 558] width 86 height 35
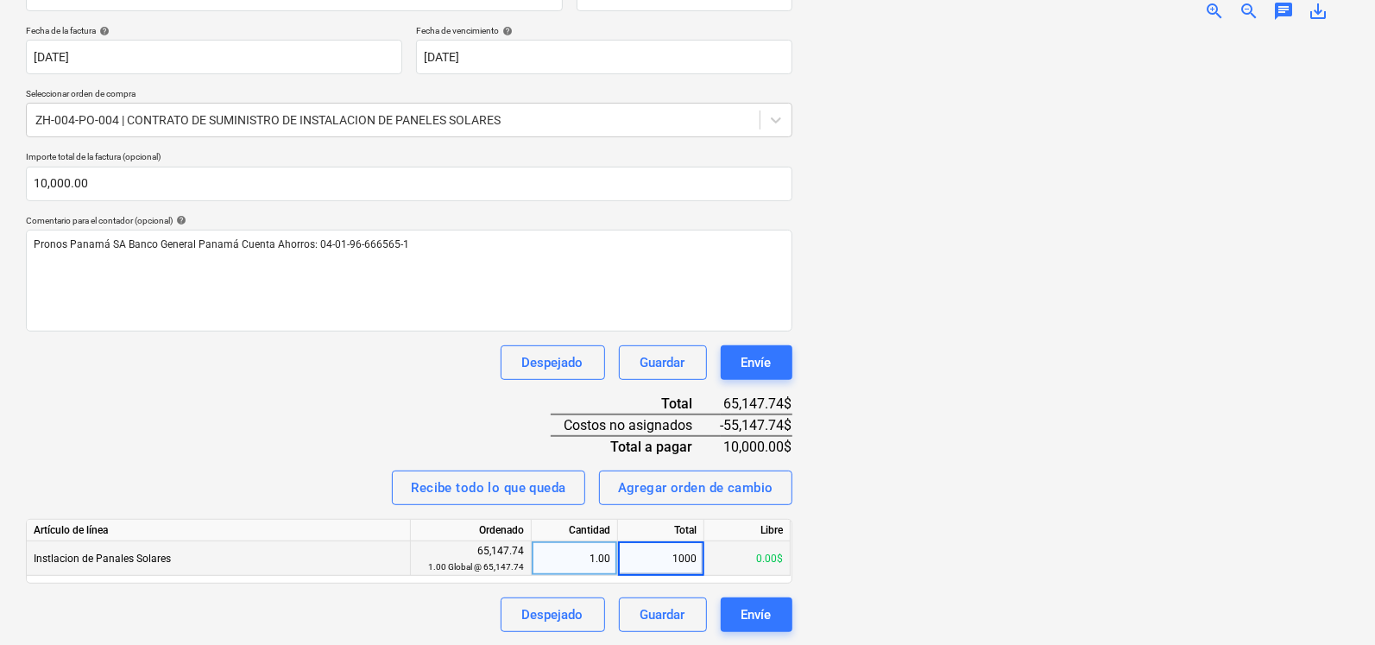
type input "10000"
click at [315, 482] on div "Recibe todo lo que queda Agregar orden de cambio" at bounding box center [409, 487] width 766 height 35
click at [725, 614] on button "Envíe" at bounding box center [757, 614] width 72 height 35
